Goal: Information Seeking & Learning: Learn about a topic

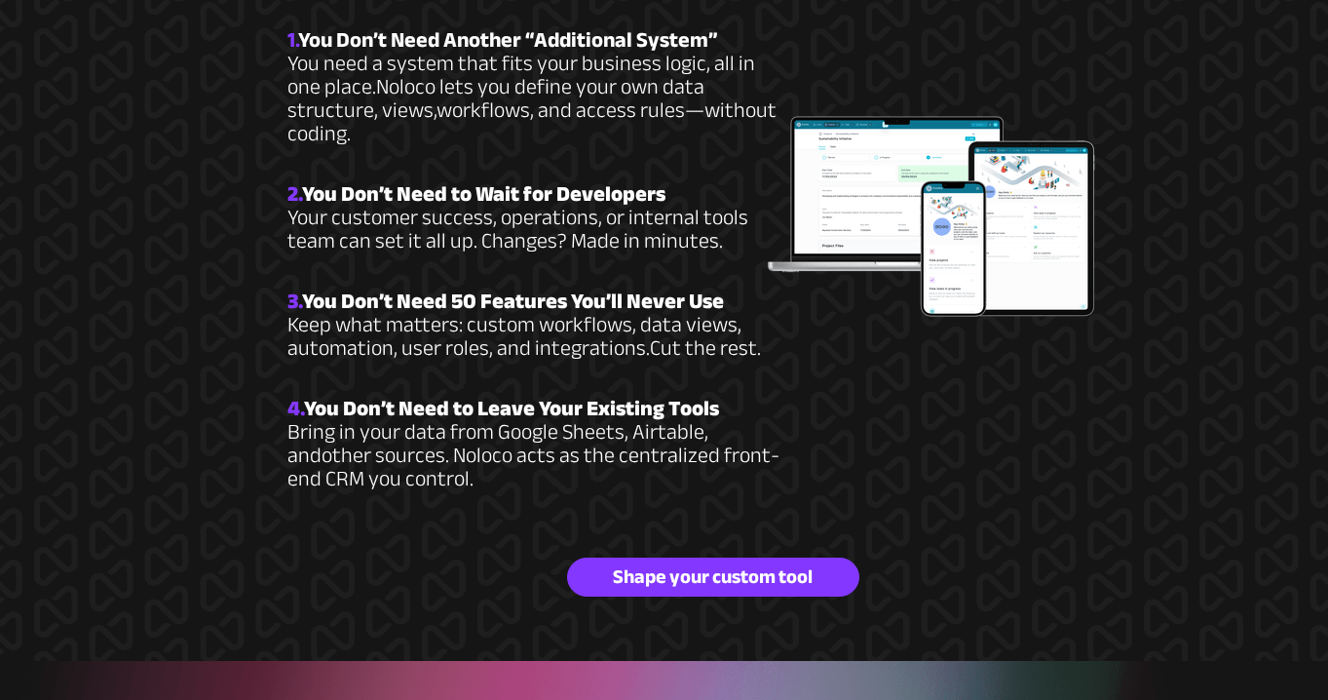
scroll to position [2640, 0]
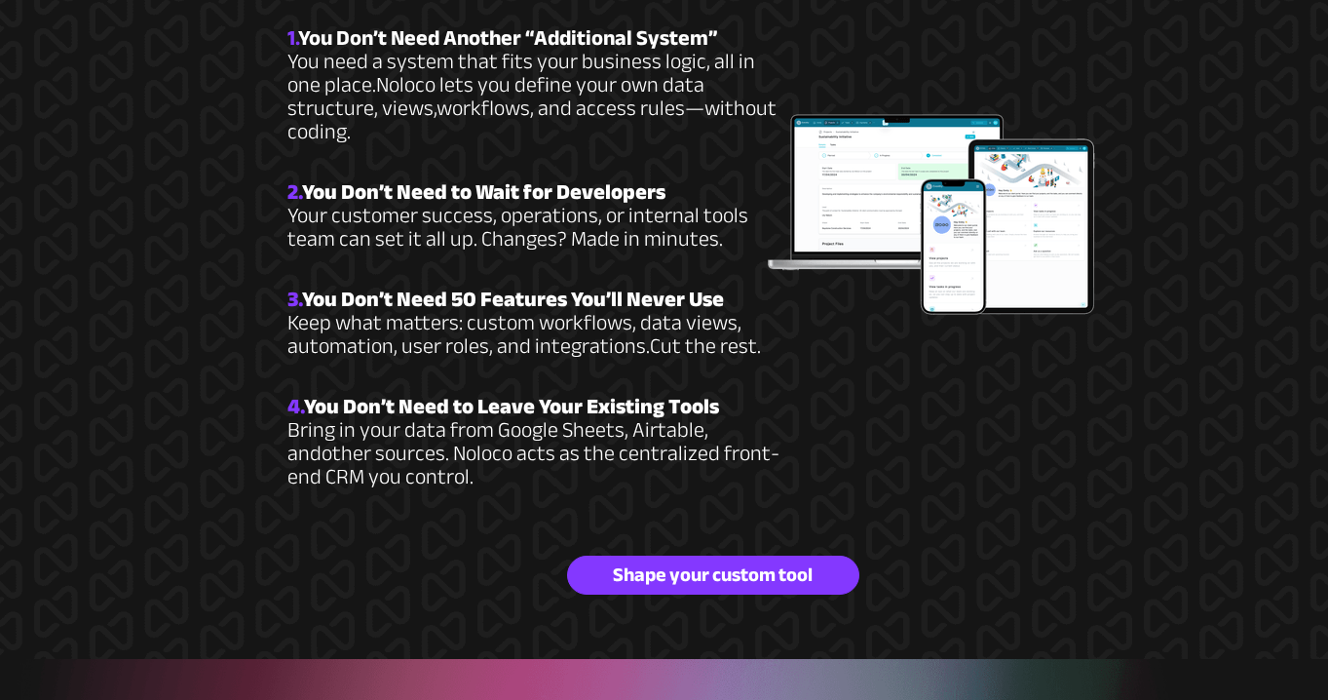
drag, startPoint x: 310, startPoint y: 271, endPoint x: 731, endPoint y: 270, distance: 421.1
click at [731, 289] on h4 "3. You Don’t Need 50 Features You’ll Never Use Keep what matters: custom workfl…" at bounding box center [536, 336] width 497 height 94
copy strong "You Don’t Need 50 Features You’ll Never Use"
click at [415, 314] on span "Keep what matters: custom workflows, data views, automation, user roles, and in…" at bounding box center [515, 334] width 454 height 64
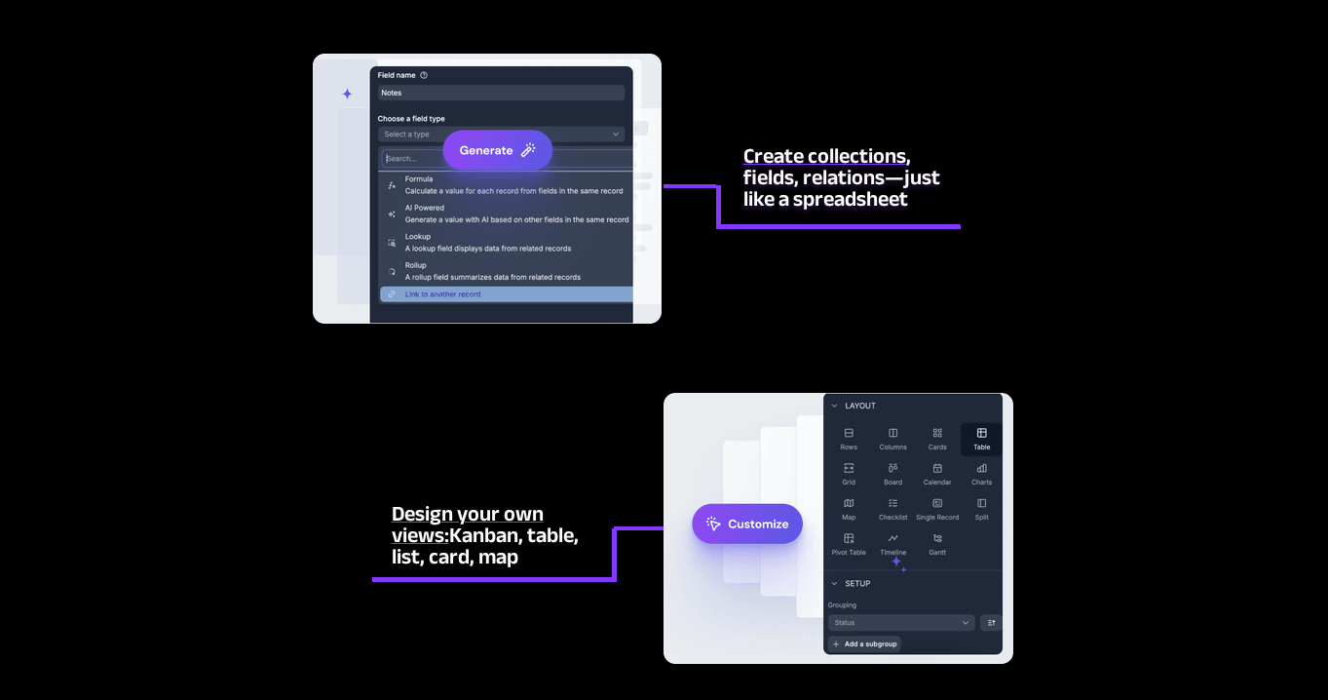
scroll to position [3875, 0]
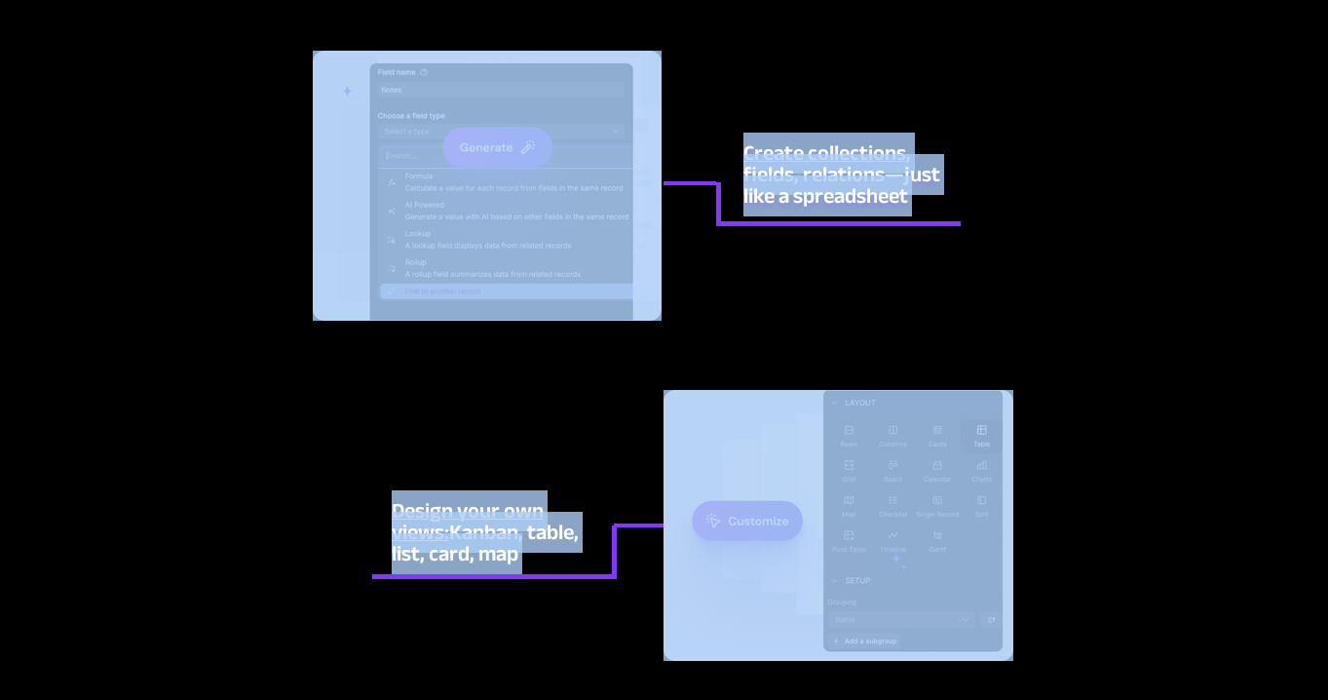
drag, startPoint x: 958, startPoint y: 193, endPoint x: 746, endPoint y: 145, distance: 217.8
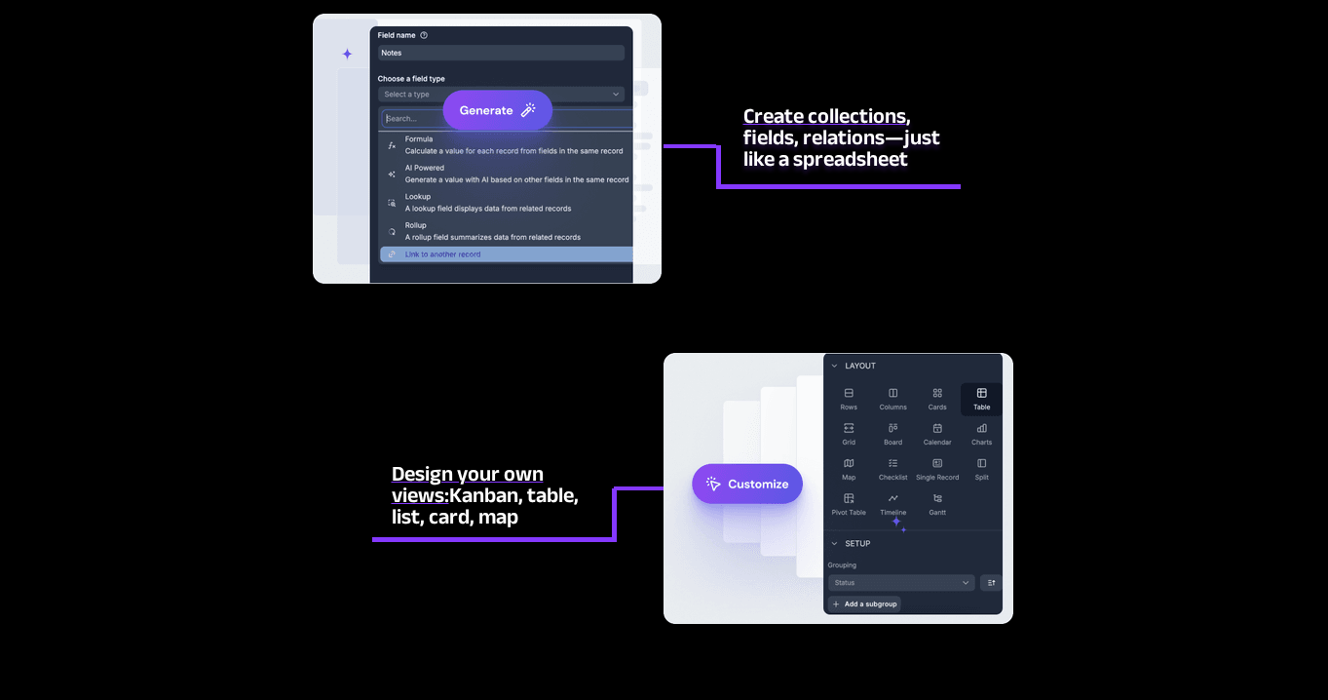
scroll to position [3920, 0]
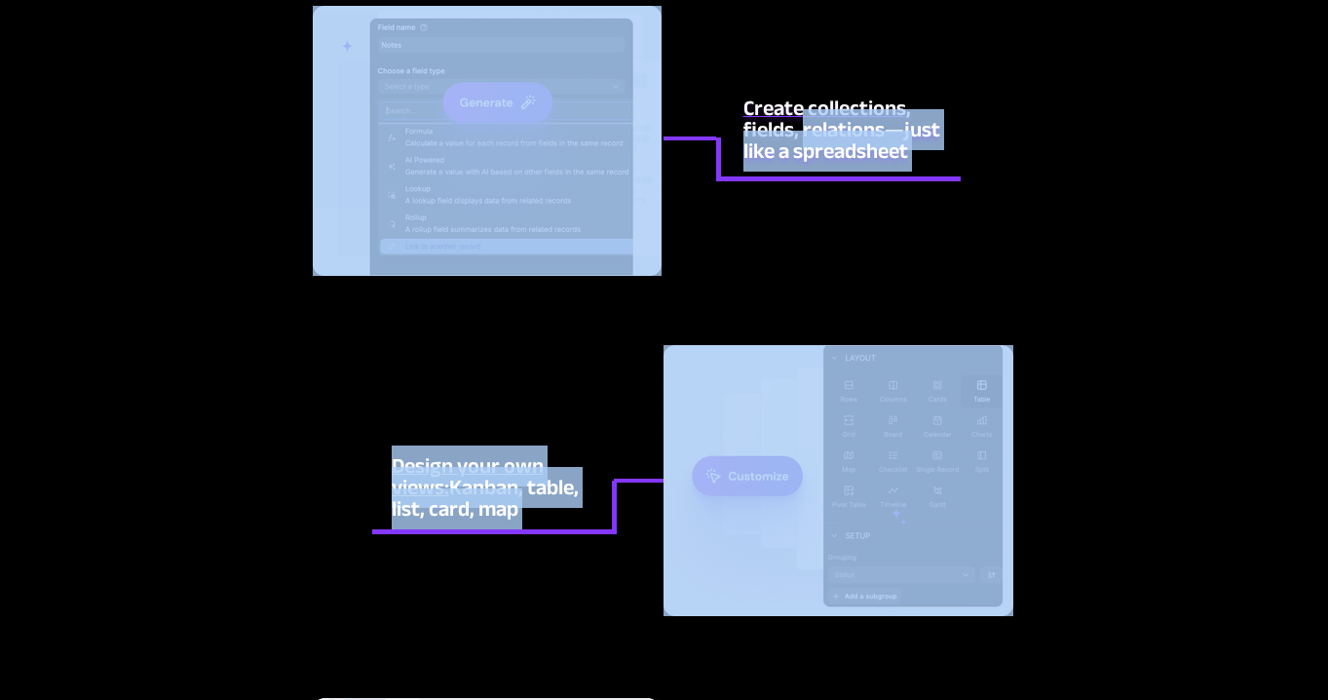
drag, startPoint x: 960, startPoint y: 160, endPoint x: 804, endPoint y: 131, distance: 158.7
drag, startPoint x: 753, startPoint y: 68, endPoint x: 806, endPoint y: 115, distance: 70.4
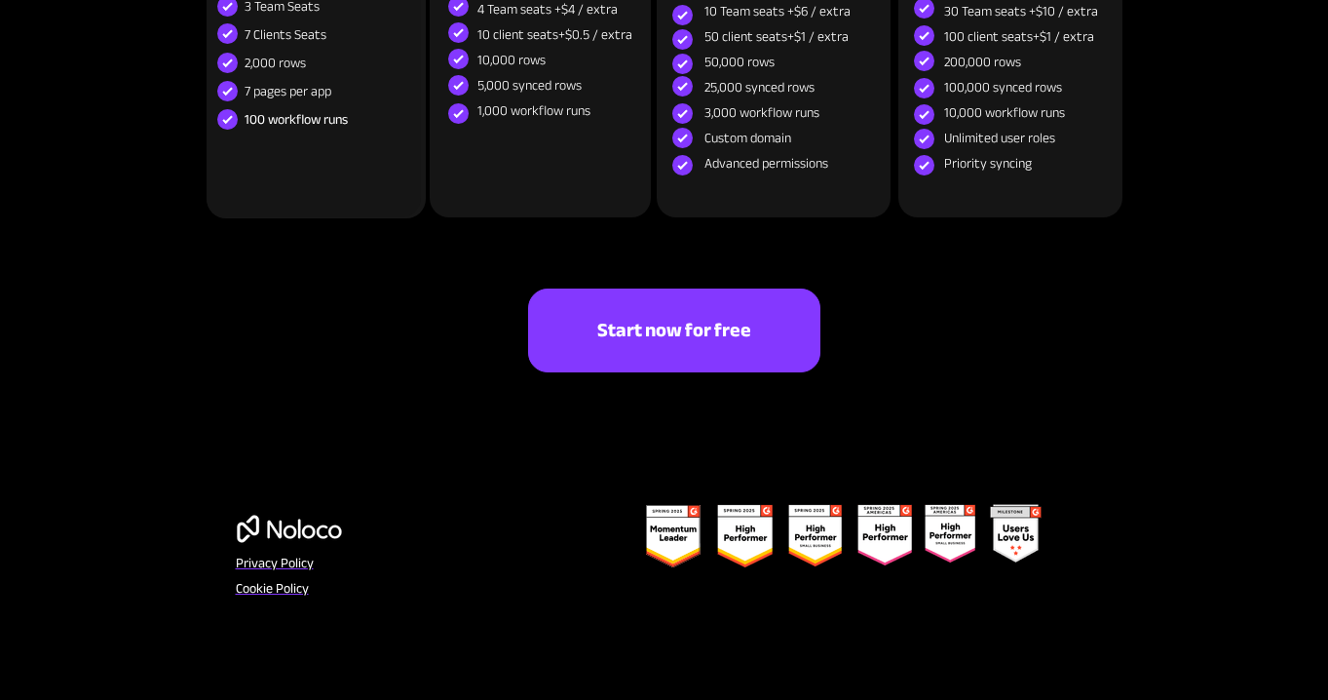
scroll to position [9185, 0]
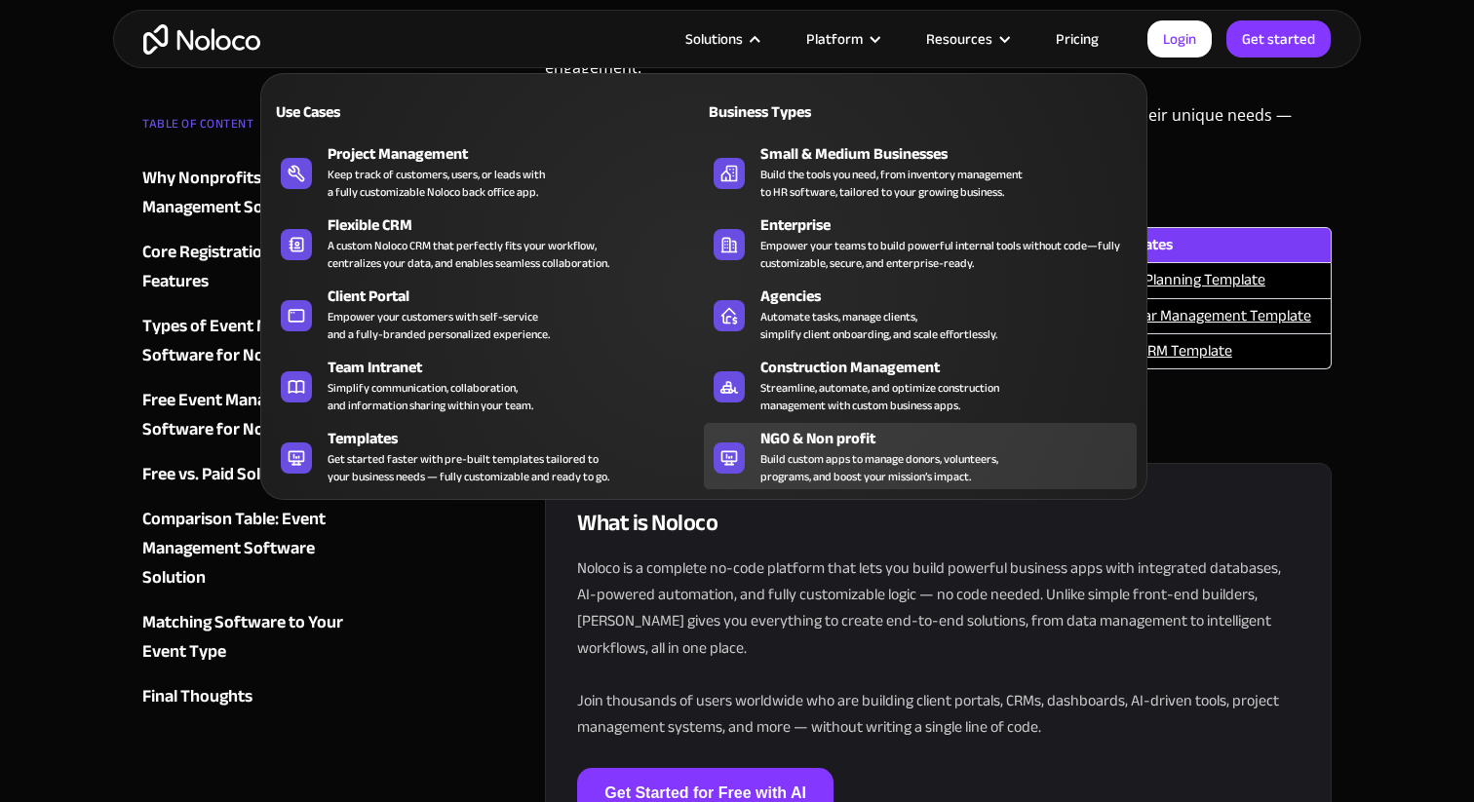
click at [843, 468] on div "Build custom apps to manage donors, volunteers, programs, and boost your missio…" at bounding box center [879, 467] width 238 height 35
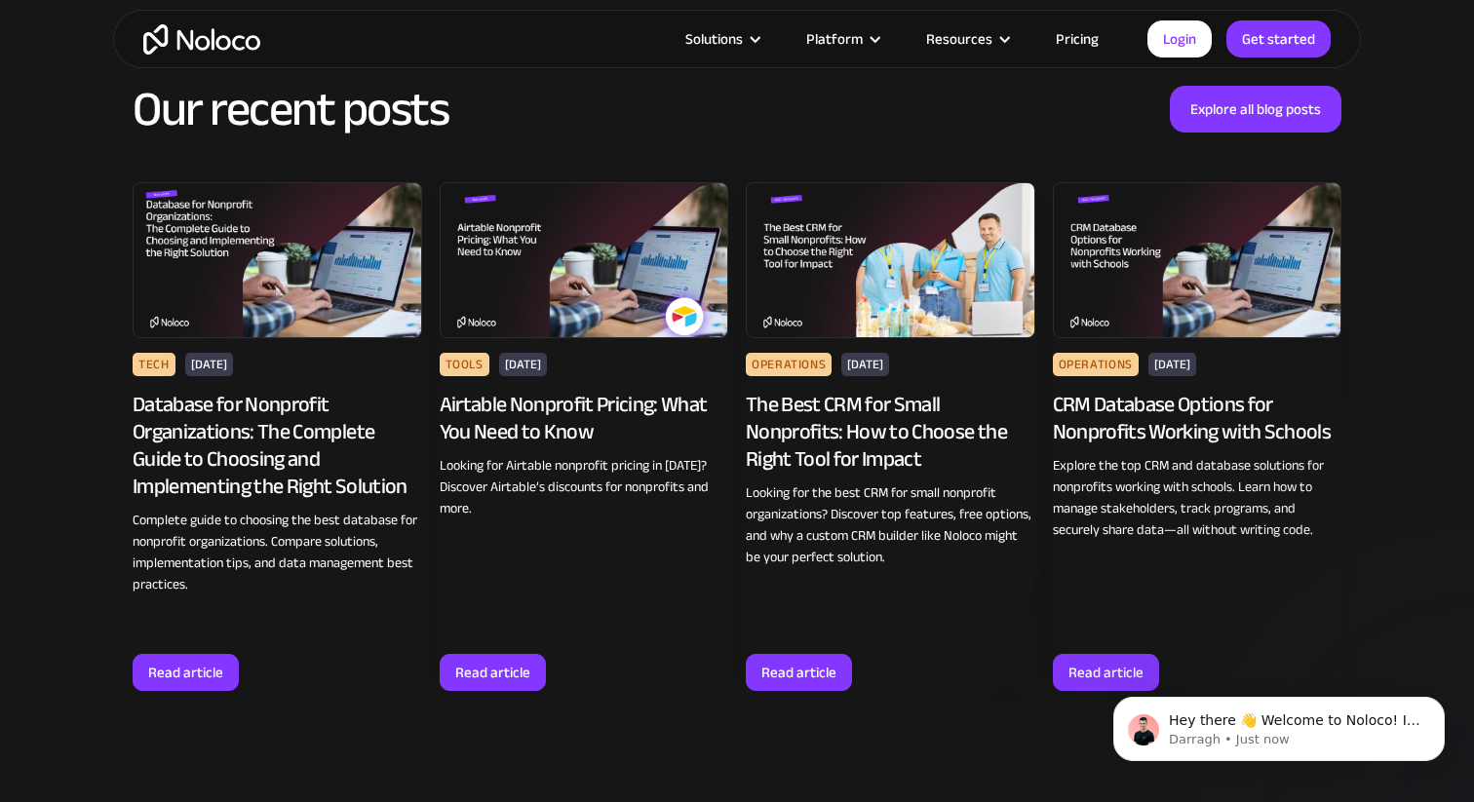
scroll to position [8796, 0]
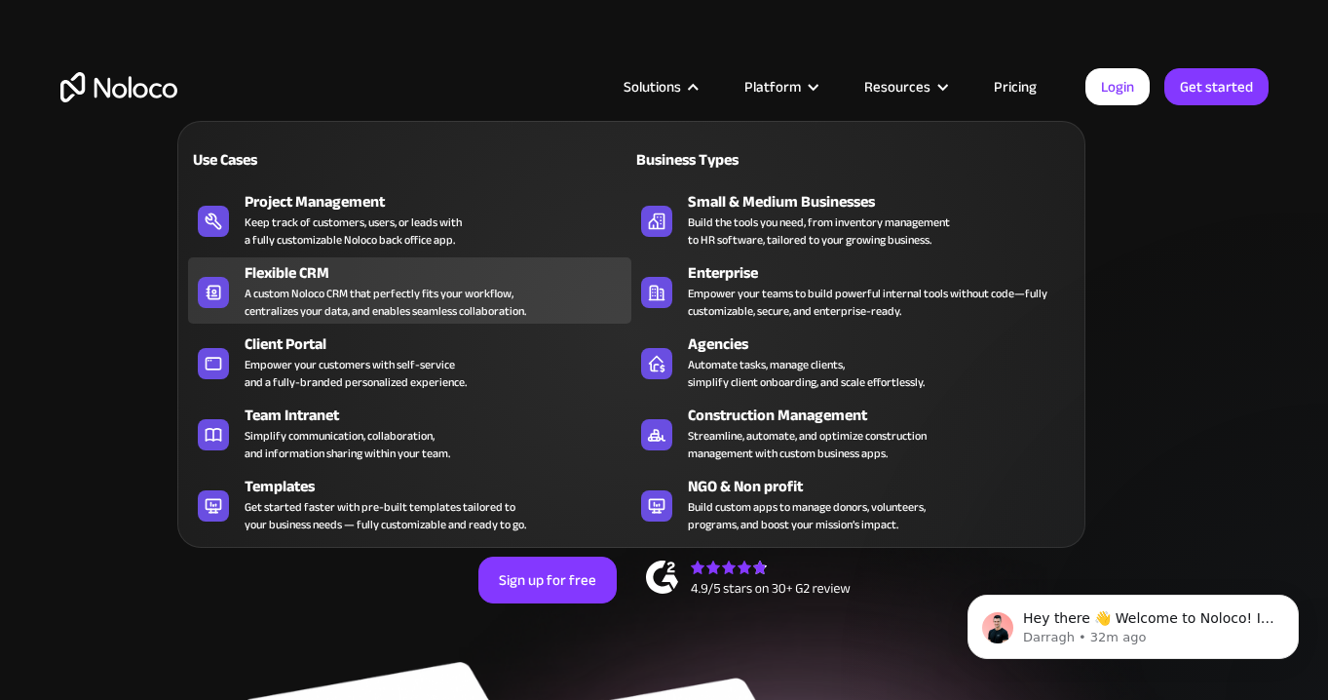
click at [381, 288] on div "A custom Noloco CRM that perfectly fits your workflow, centralizes your data, a…" at bounding box center [386, 302] width 282 height 35
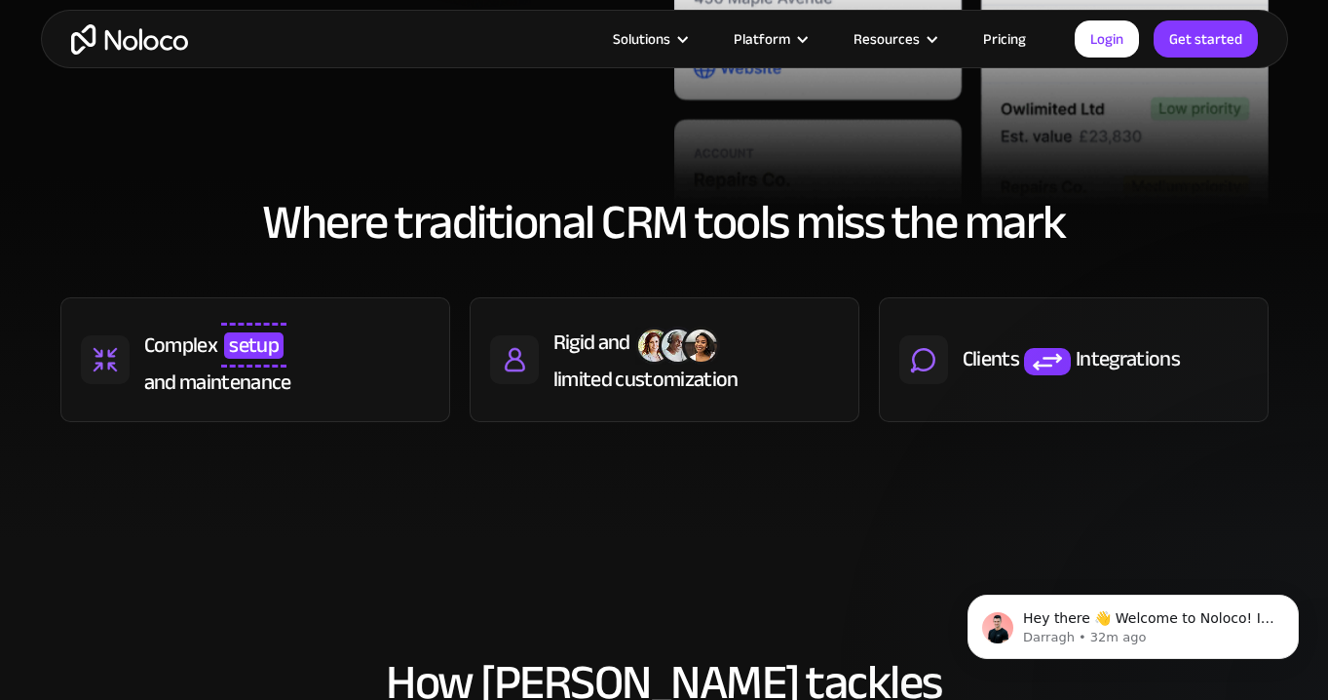
scroll to position [747, 0]
